Goal: Task Accomplishment & Management: Complete application form

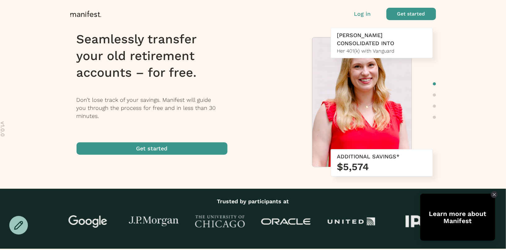
click at [415, 17] on span "button" at bounding box center [411, 14] width 50 height 12
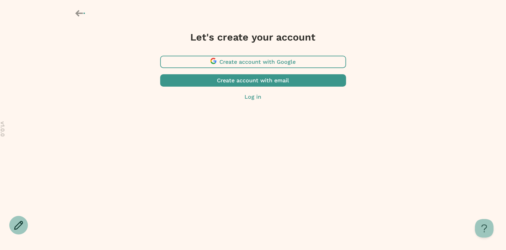
click at [272, 64] on span "button" at bounding box center [253, 62] width 186 height 12
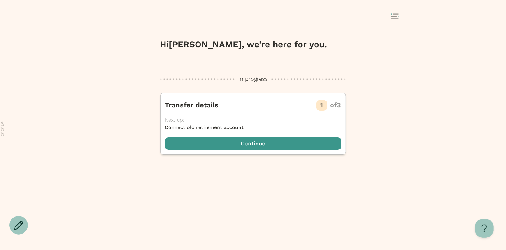
click at [395, 15] on icon at bounding box center [395, 16] width 8 height 6
